Goal: Find specific page/section: Find specific page/section

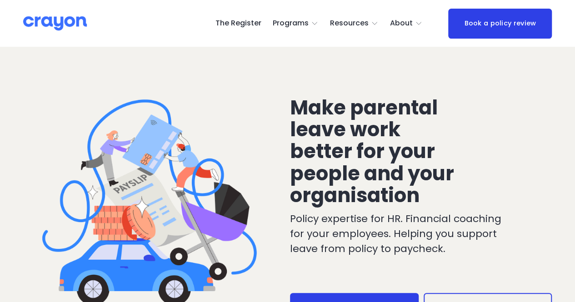
click at [248, 25] on link "The Register" at bounding box center [238, 23] width 46 height 15
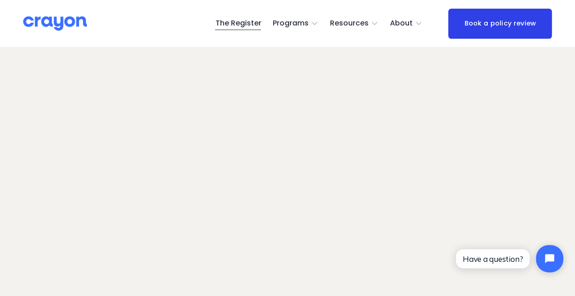
scroll to position [55, 0]
click at [231, 21] on link "The Register" at bounding box center [238, 23] width 46 height 15
click at [226, 20] on link "The Register" at bounding box center [238, 23] width 46 height 15
click at [251, 24] on link "The Register" at bounding box center [238, 23] width 46 height 15
